Goal: Check status: Check status

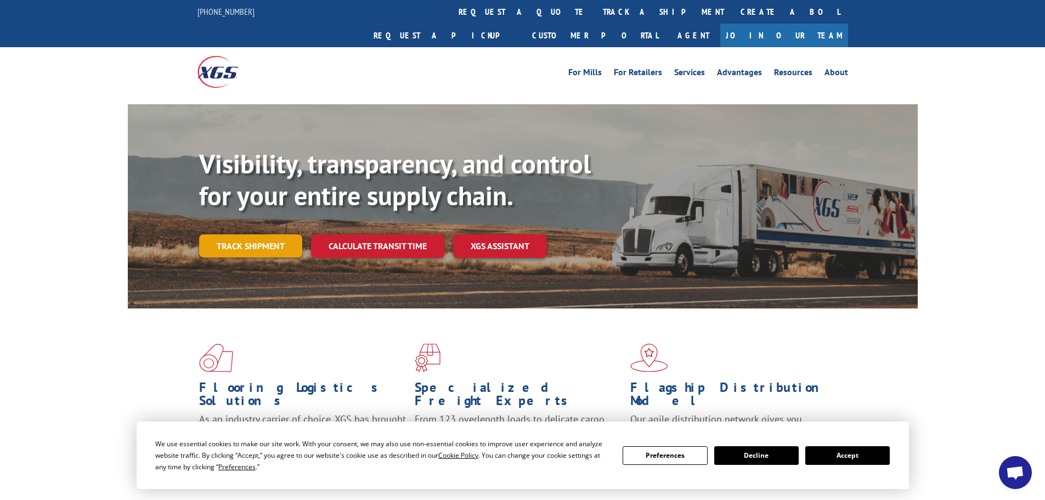
click at [267, 234] on link "Track shipment" at bounding box center [250, 245] width 103 height 23
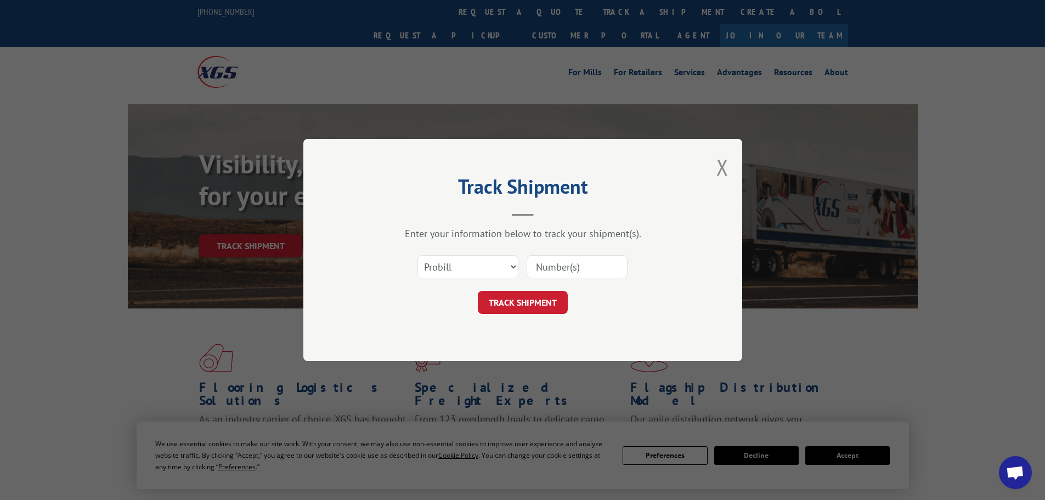
click at [555, 260] on input at bounding box center [577, 266] width 101 height 23
paste input "440898"
type input "440898"
click at [505, 314] on button "TRACK SHIPMENT" at bounding box center [523, 302] width 90 height 23
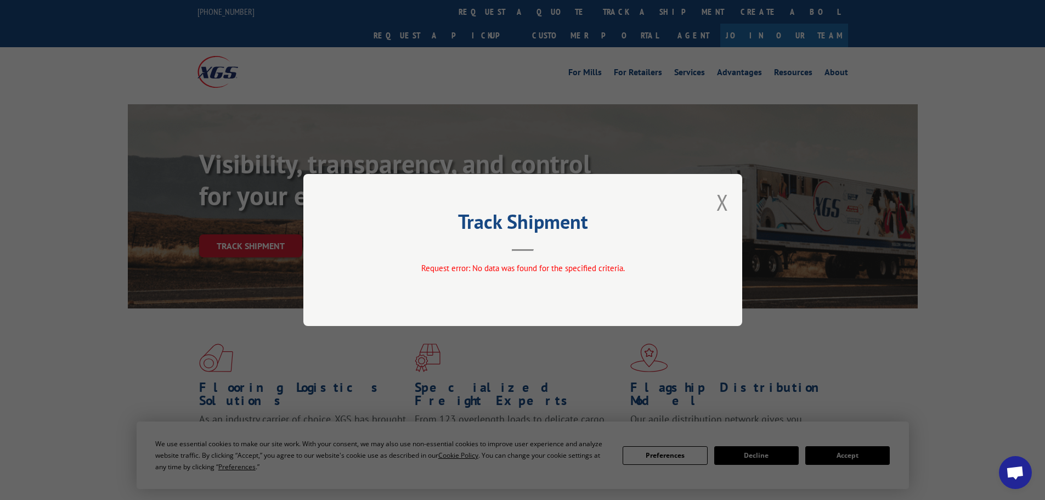
click at [733, 205] on div "Track Shipment Request error: No data was found for the specified criteria." at bounding box center [522, 250] width 439 height 152
click at [722, 202] on button "Close modal" at bounding box center [722, 202] width 12 height 29
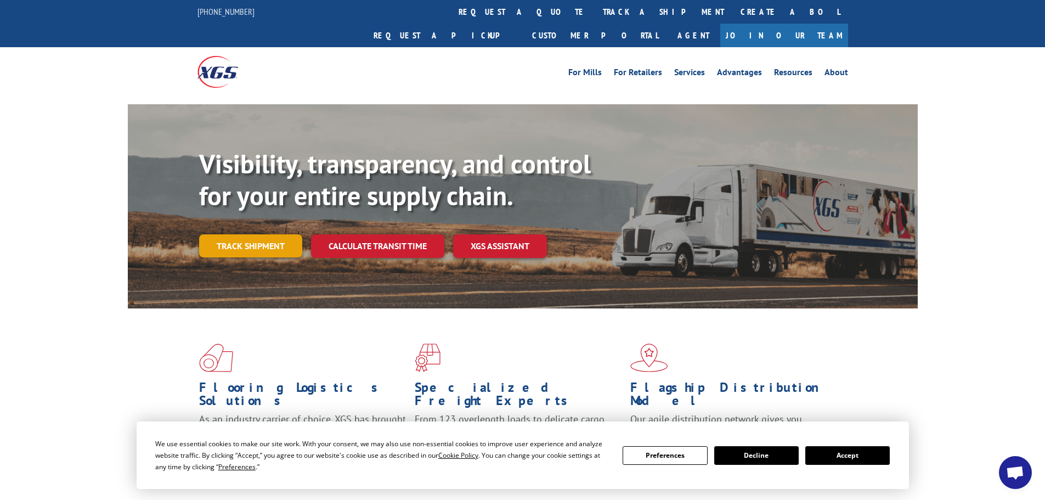
click at [262, 234] on link "Track shipment" at bounding box center [250, 245] width 103 height 23
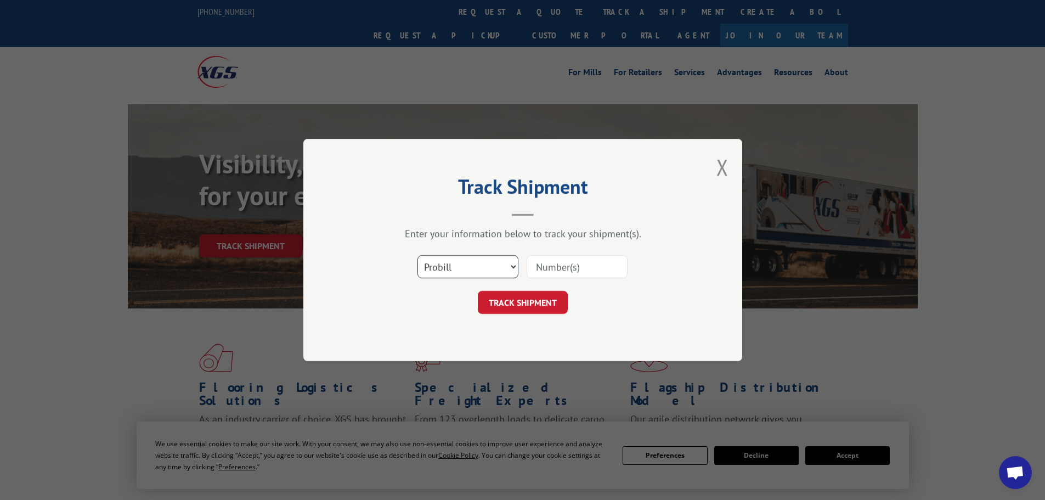
click at [460, 261] on select "Select category... Probill BOL PO" at bounding box center [467, 266] width 101 height 23
select select "bol"
click at [417, 255] on select "Select category... Probill BOL PO" at bounding box center [467, 266] width 101 height 23
click at [553, 263] on input at bounding box center [577, 266] width 101 height 23
paste input "440898"
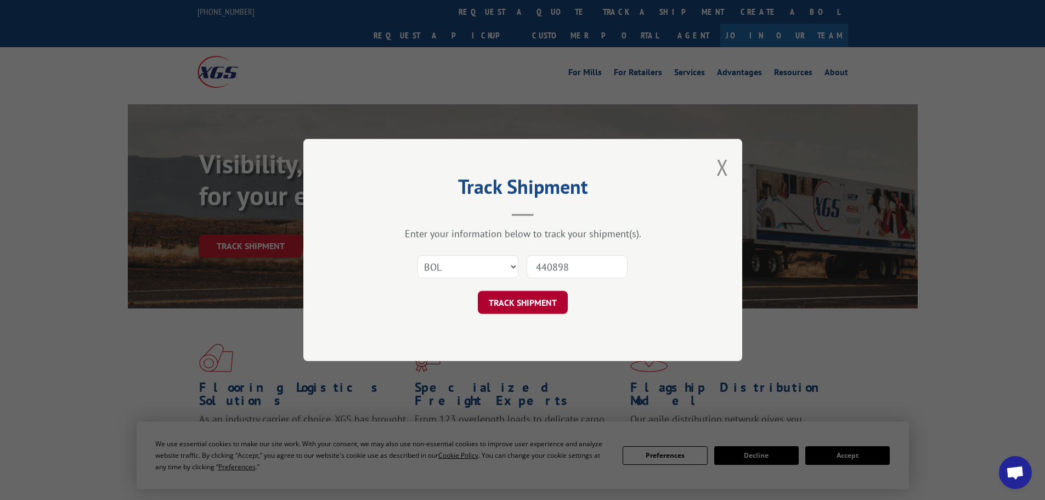
type input "440898"
click at [529, 298] on button "TRACK SHIPMENT" at bounding box center [523, 302] width 90 height 23
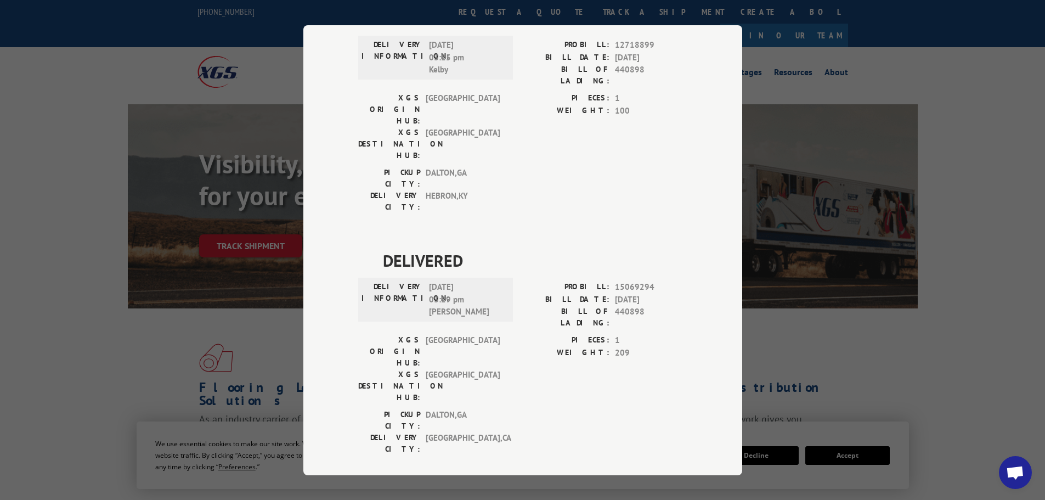
scroll to position [757, 0]
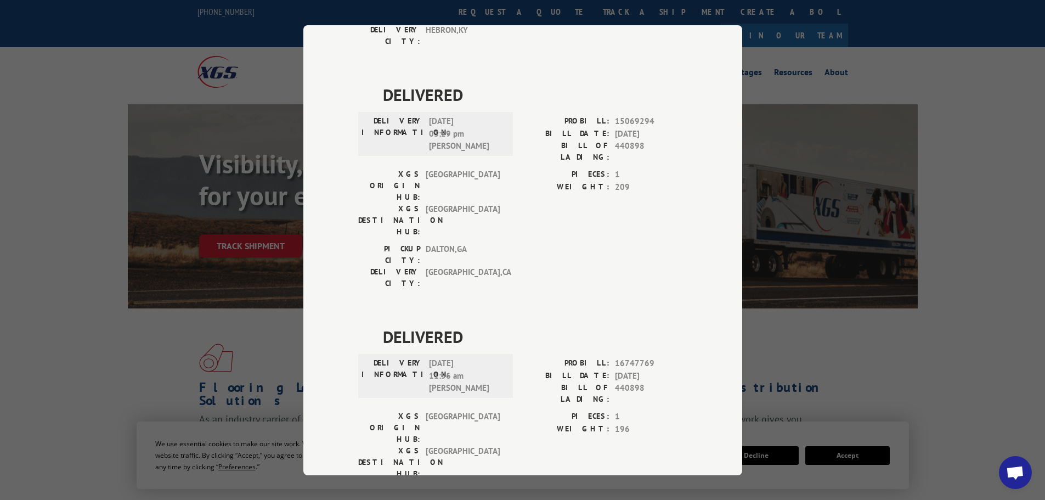
drag, startPoint x: 649, startPoint y: 287, endPoint x: 612, endPoint y: 288, distance: 36.8
copy span "17588720"
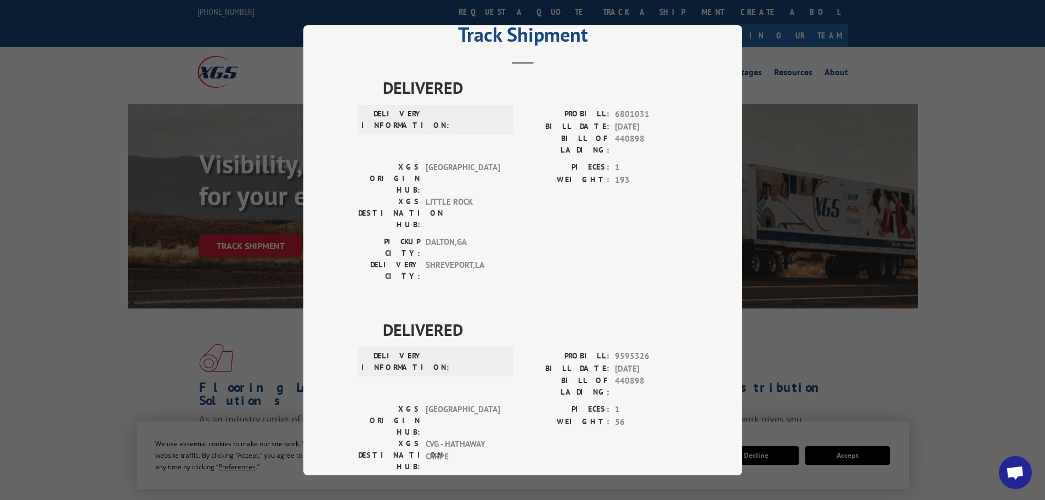
scroll to position [0, 0]
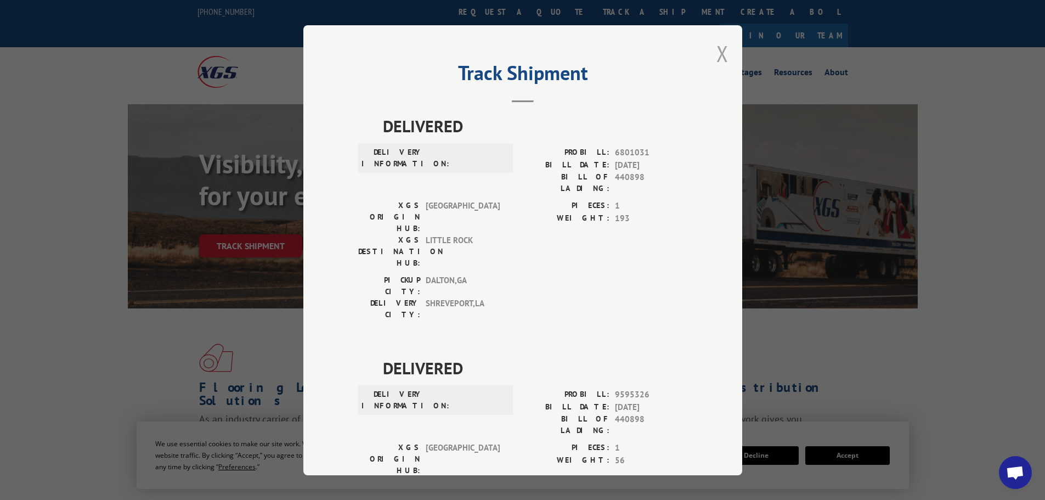
click at [716, 55] on button "Close modal" at bounding box center [722, 53] width 12 height 29
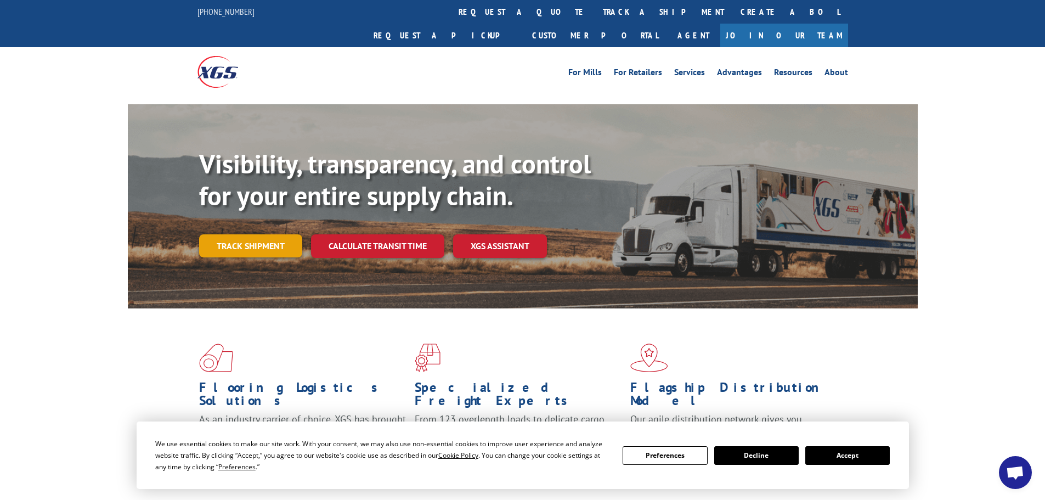
click at [245, 234] on link "Track shipment" at bounding box center [250, 245] width 103 height 23
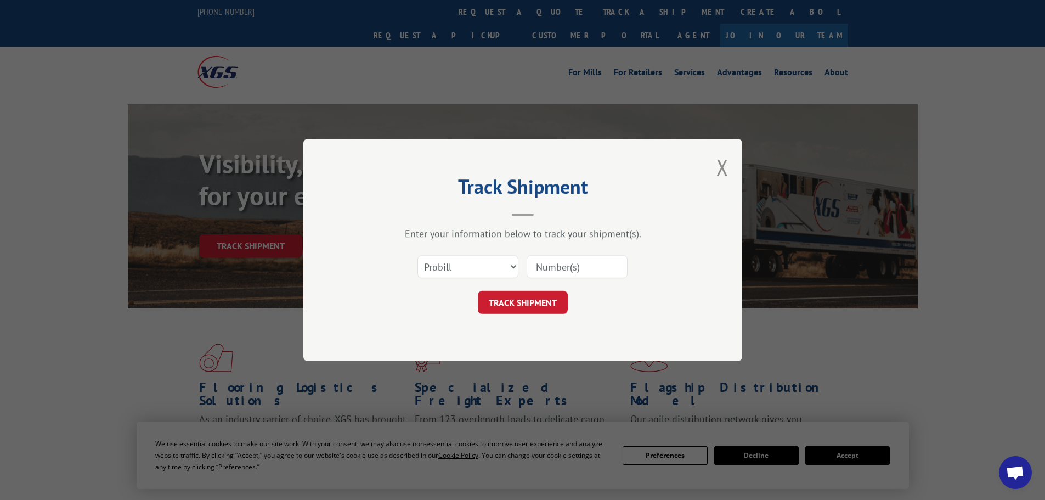
click at [563, 277] on input at bounding box center [577, 266] width 101 height 23
paste input "17588720"
type input "17588720"
click at [519, 298] on button "TRACK SHIPMENT" at bounding box center [523, 302] width 90 height 23
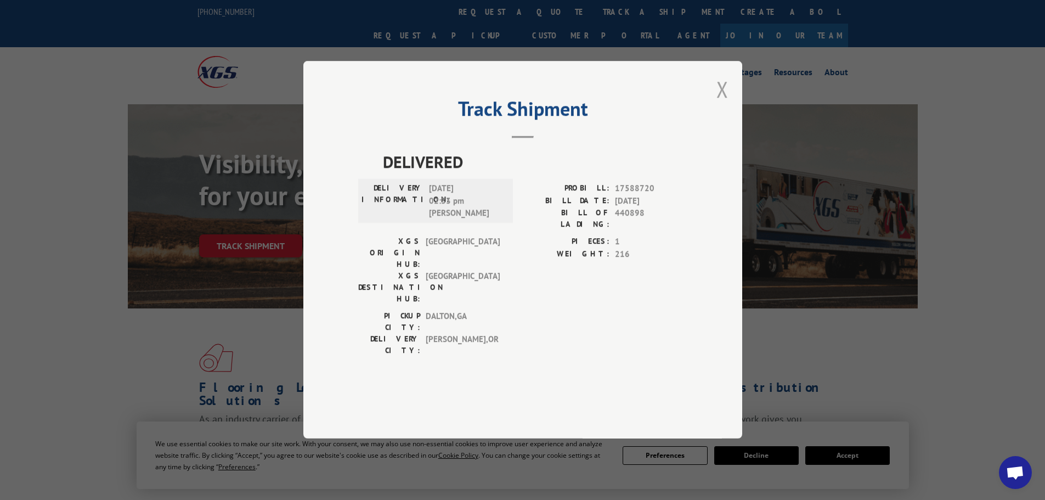
click at [721, 104] on button "Close modal" at bounding box center [722, 89] width 12 height 29
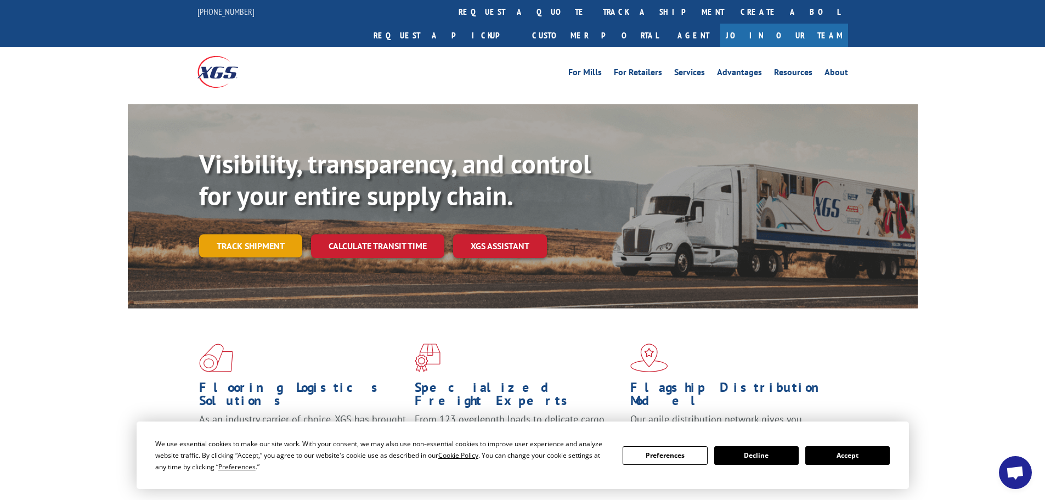
click at [246, 234] on link "Track shipment" at bounding box center [250, 245] width 103 height 23
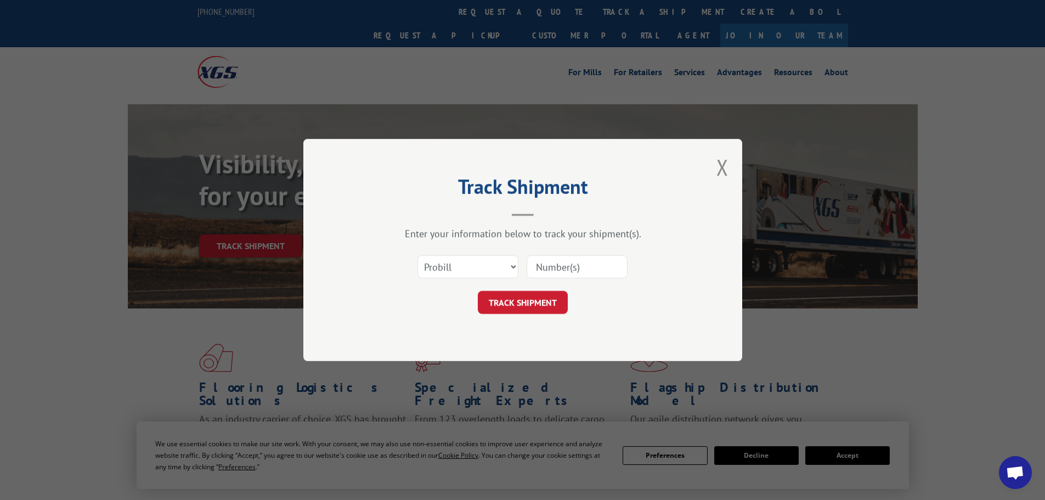
click at [567, 269] on input at bounding box center [577, 266] width 101 height 23
paste input "17516195"
type input "17516195"
click at [494, 301] on button "TRACK SHIPMENT" at bounding box center [523, 302] width 90 height 23
